Goal: Find specific page/section: Find specific page/section

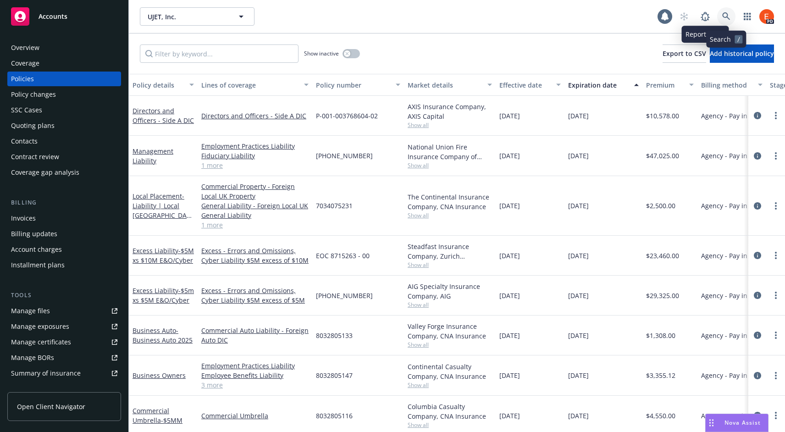
click at [729, 11] on link at bounding box center [726, 16] width 18 height 18
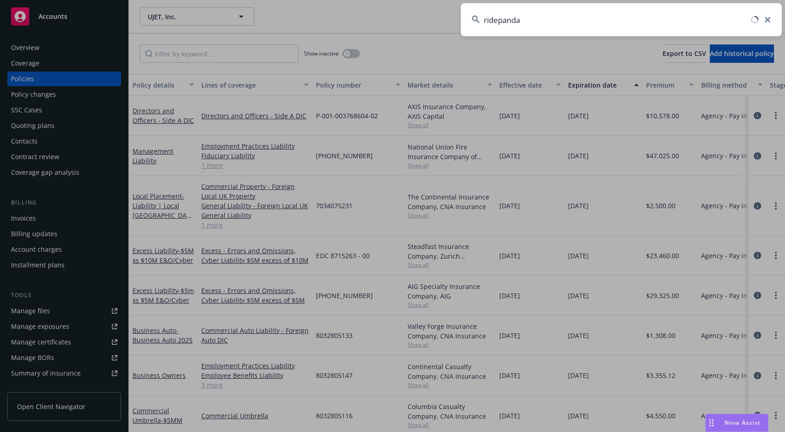
type input "ridepanda"
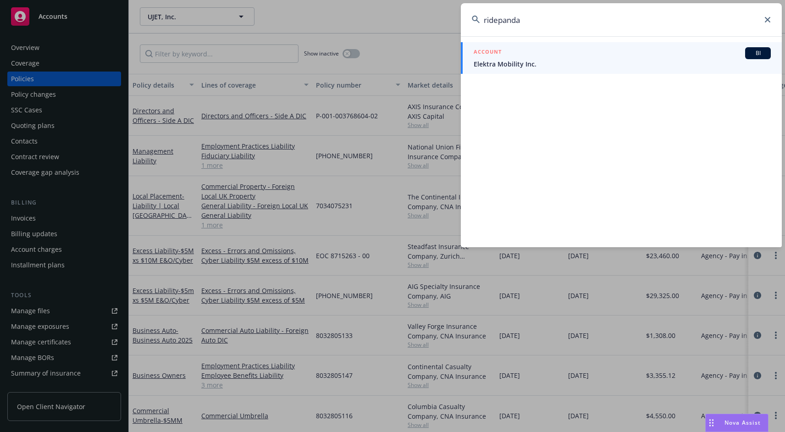
click at [482, 50] on h5 "ACCOUNT" at bounding box center [487, 52] width 28 height 11
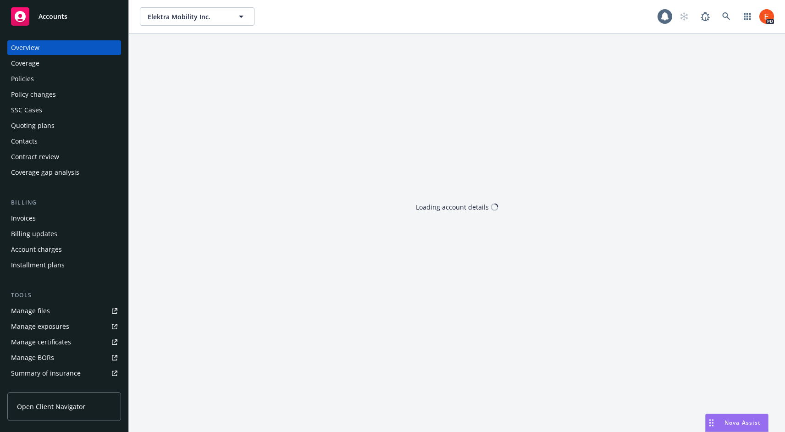
click at [30, 82] on div "Policies" at bounding box center [22, 78] width 23 height 15
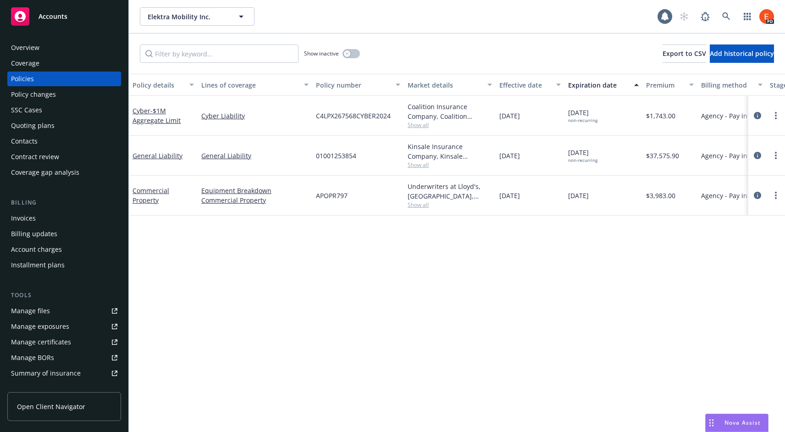
click at [30, 128] on div "Quoting plans" at bounding box center [33, 125] width 44 height 15
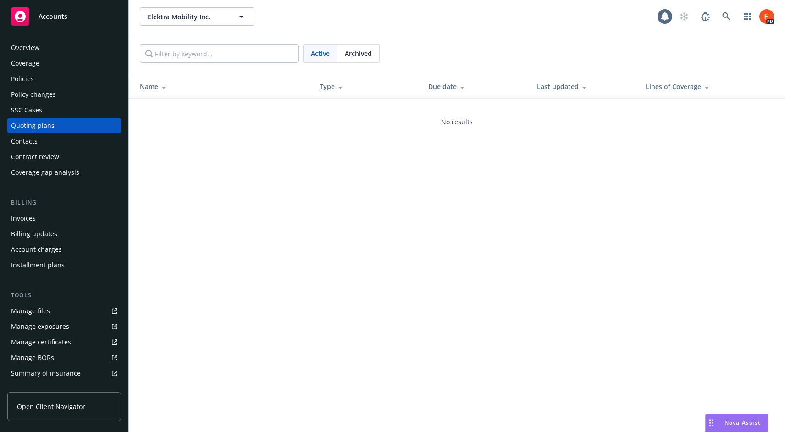
click at [34, 82] on div "Policies" at bounding box center [64, 78] width 106 height 15
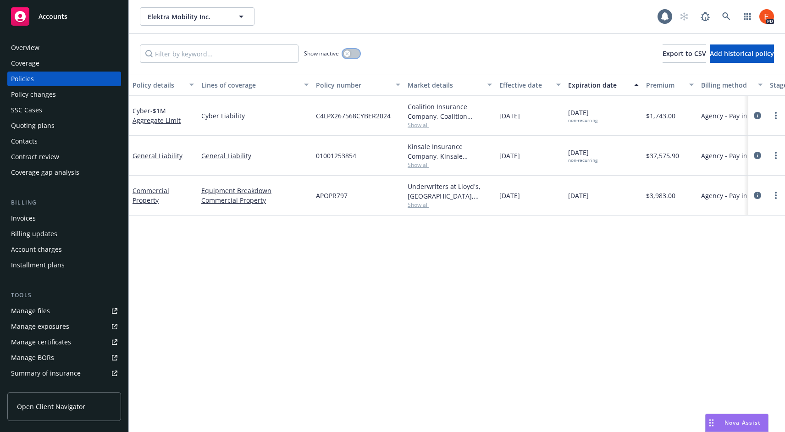
click at [348, 53] on icon "button" at bounding box center [347, 54] width 4 height 4
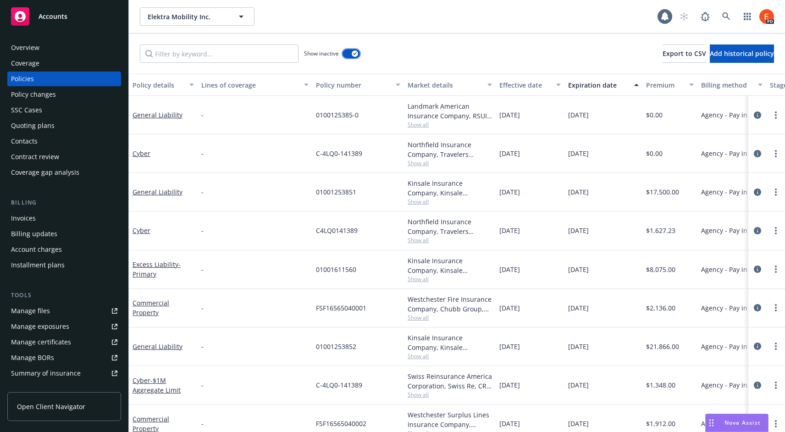
click at [351, 55] on button "button" at bounding box center [350, 53] width 17 height 9
